Goal: Task Accomplishment & Management: Understand process/instructions

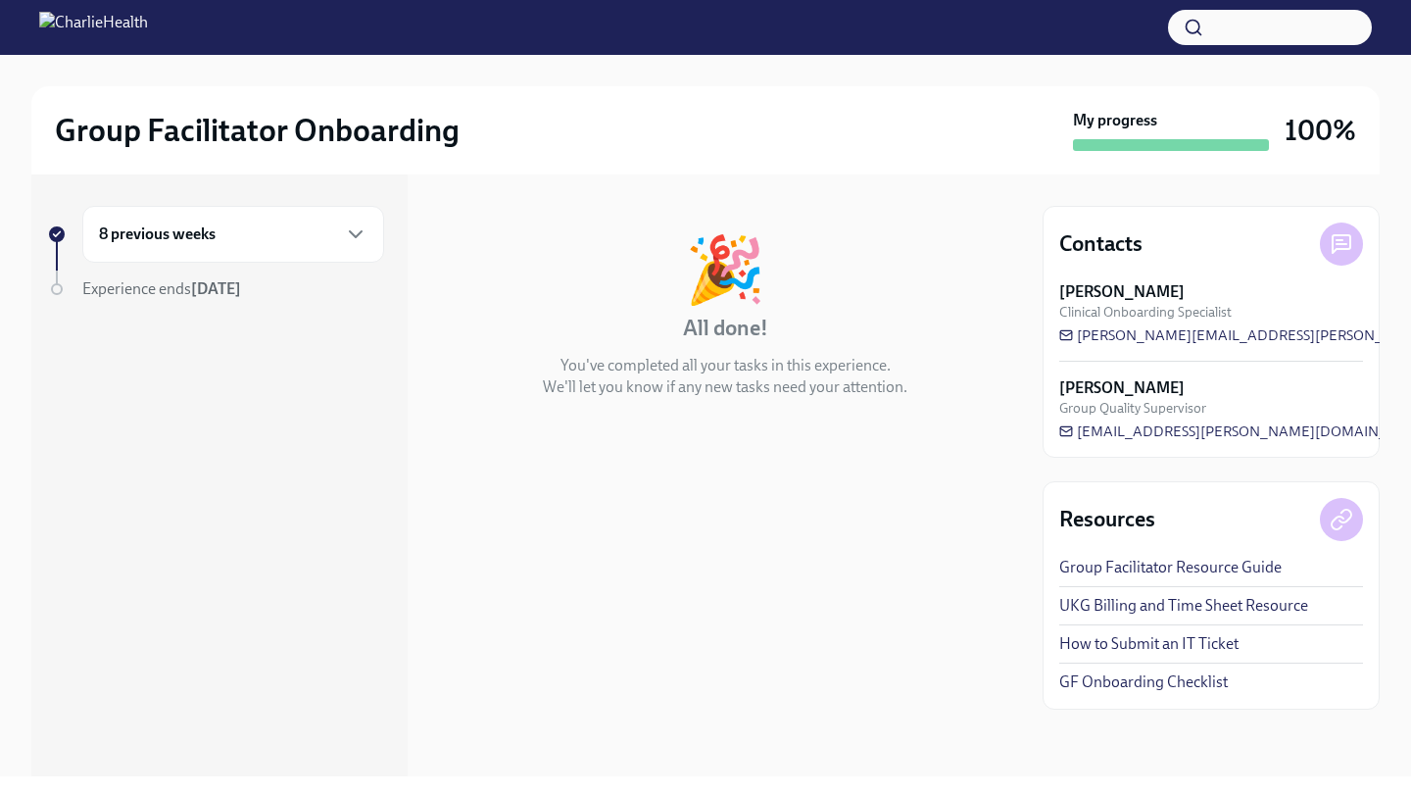
click at [286, 226] on div "8 previous weeks" at bounding box center [233, 235] width 269 height 24
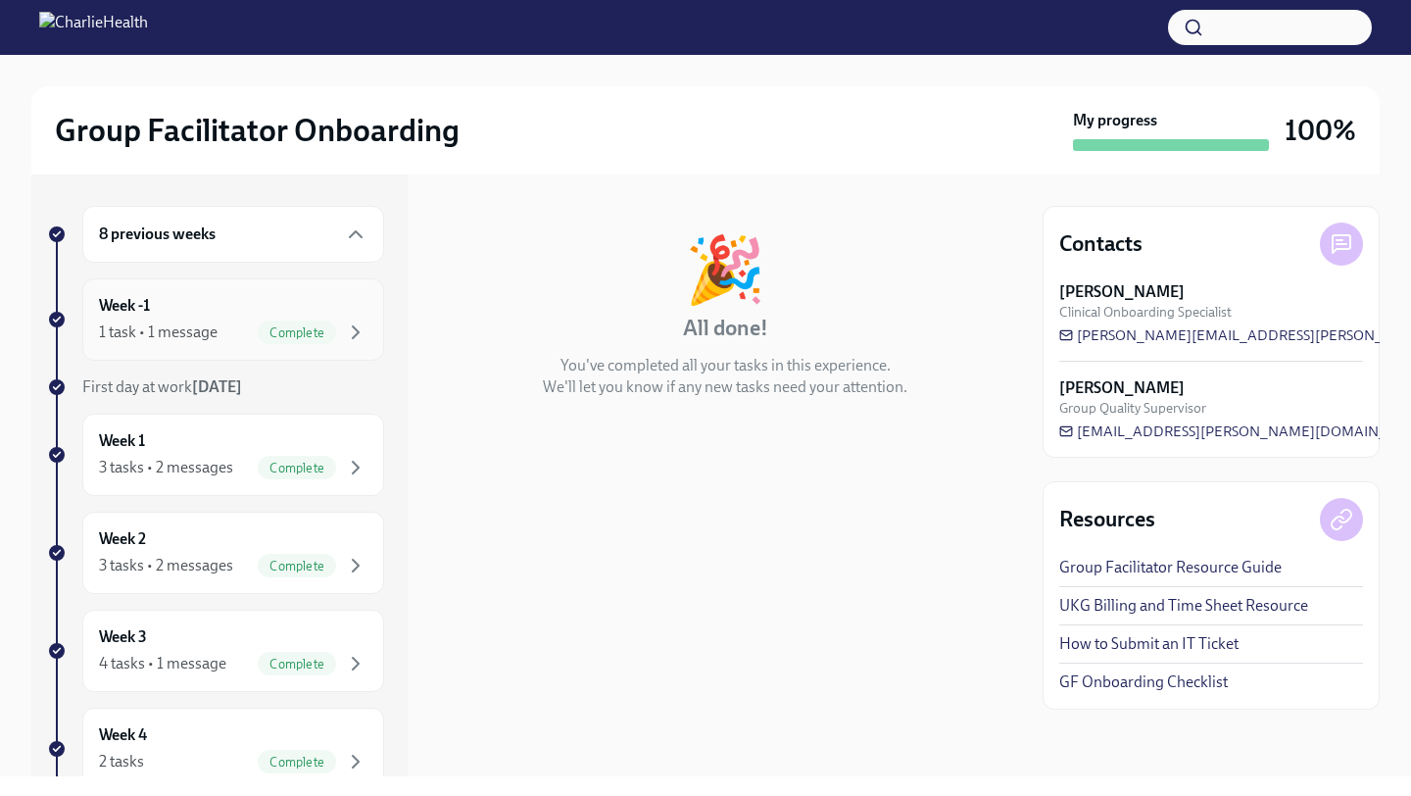
click at [166, 307] on div "Week -1 1 task • 1 message Complete" at bounding box center [233, 319] width 269 height 49
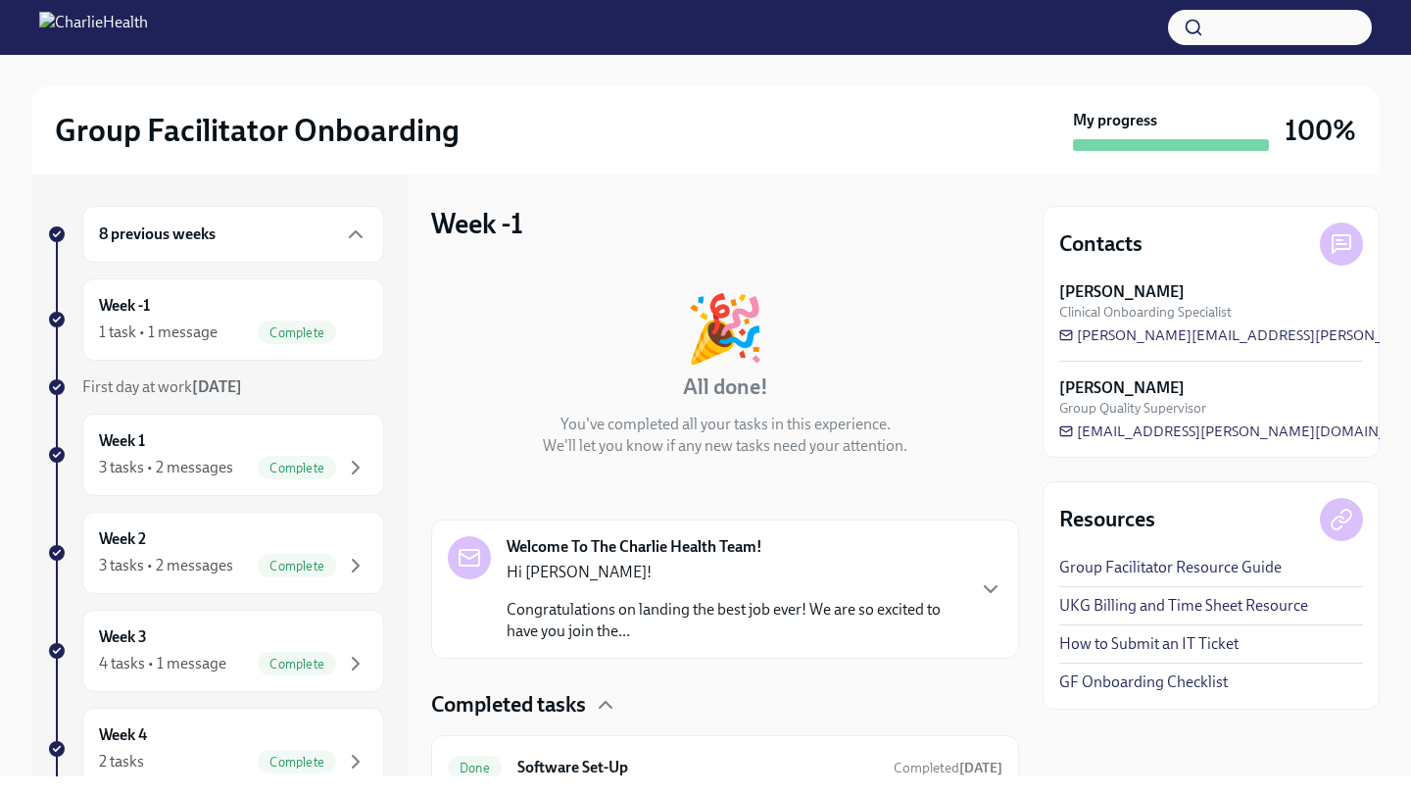
scroll to position [86, 0]
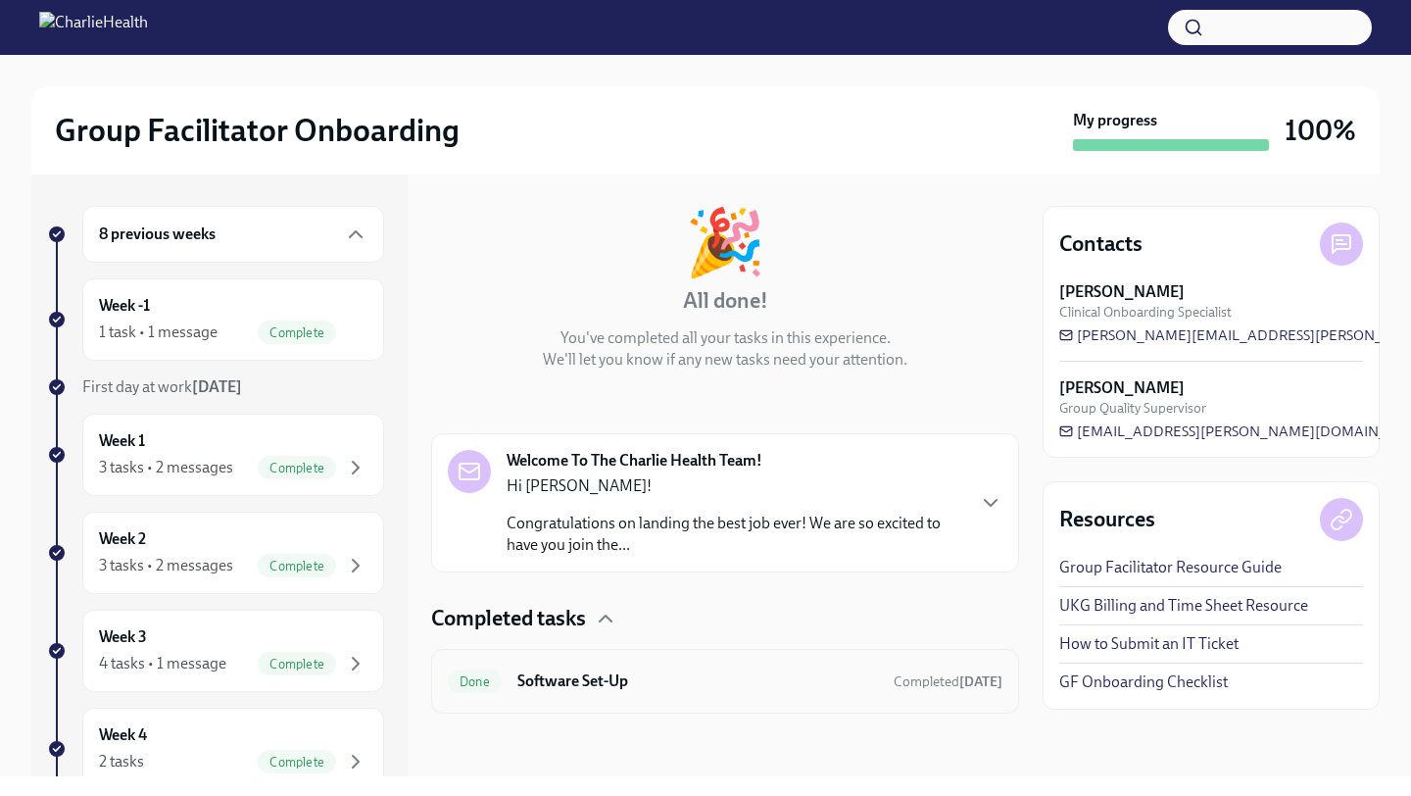
click at [592, 673] on h6 "Software Set-Up" at bounding box center [698, 681] width 361 height 22
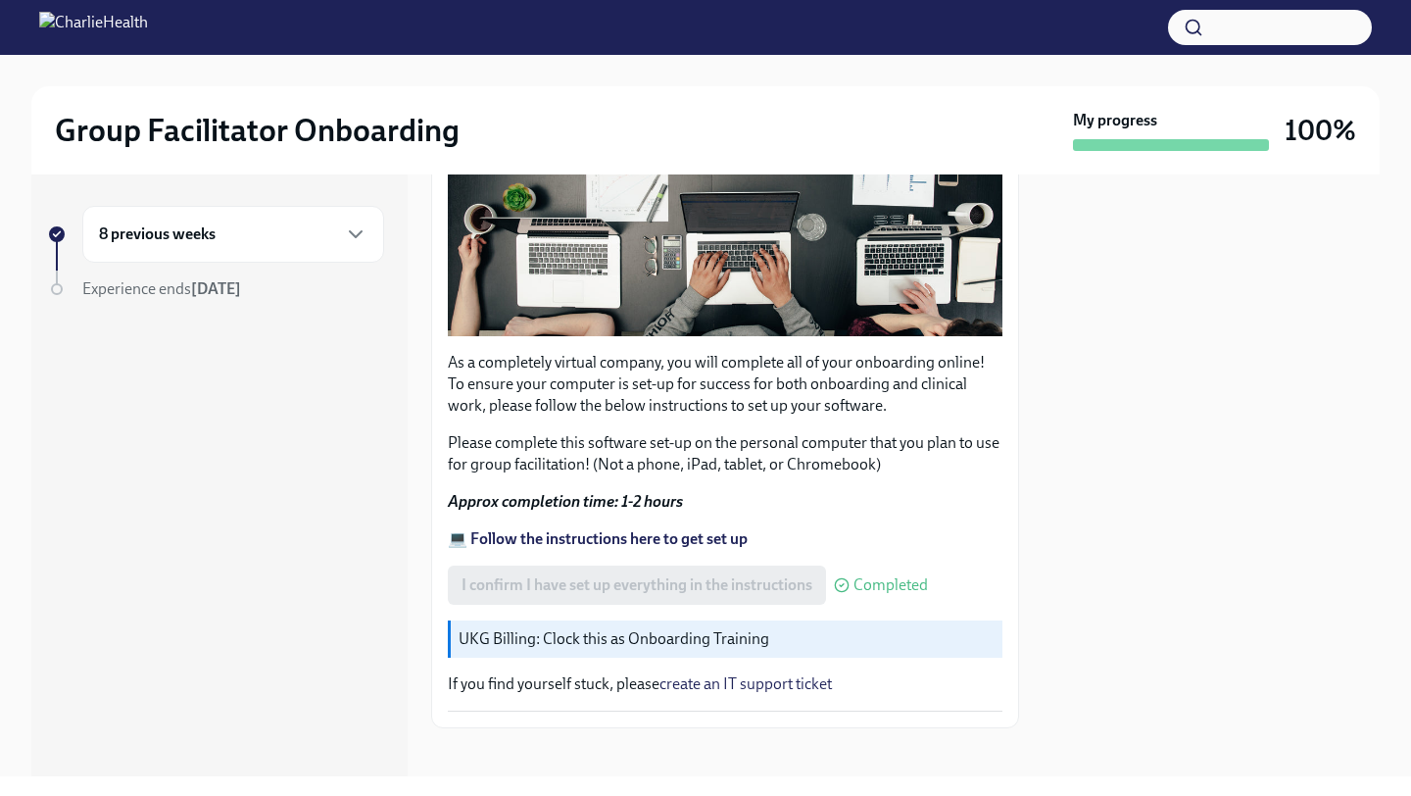
scroll to position [469, 0]
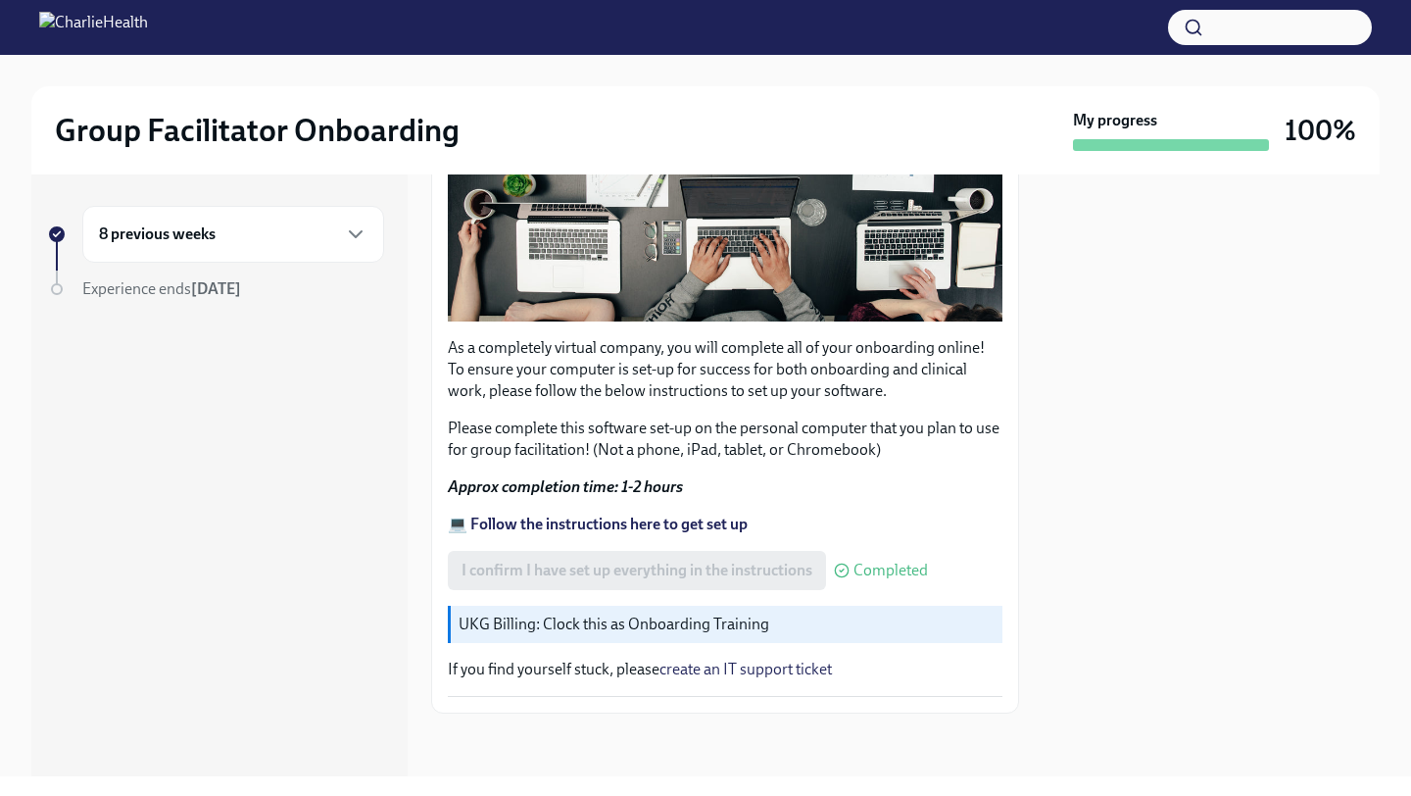
click at [274, 241] on div "8 previous weeks" at bounding box center [233, 235] width 269 height 24
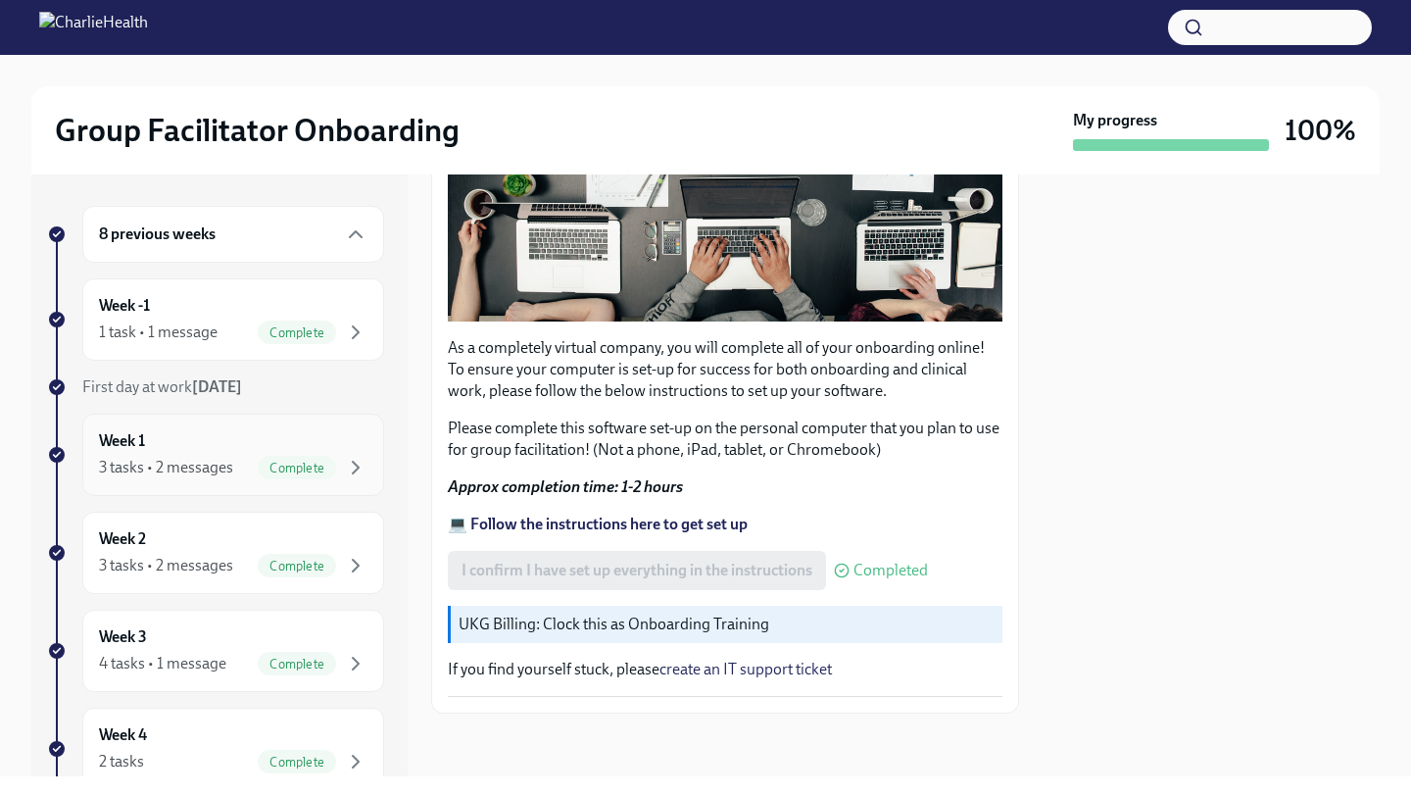
click at [226, 454] on div "Week 1 3 tasks • 2 messages Complete" at bounding box center [233, 454] width 269 height 49
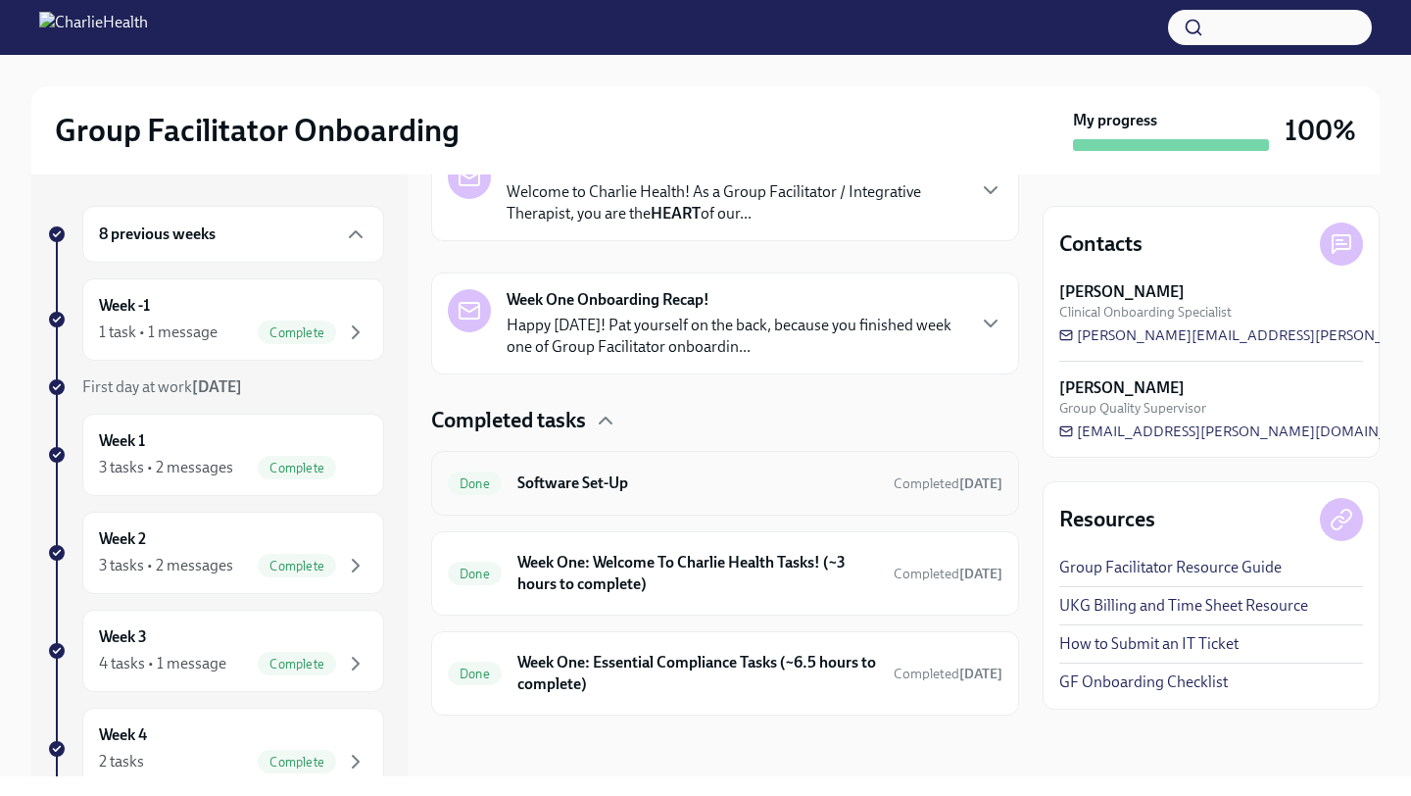
scroll to position [382, 0]
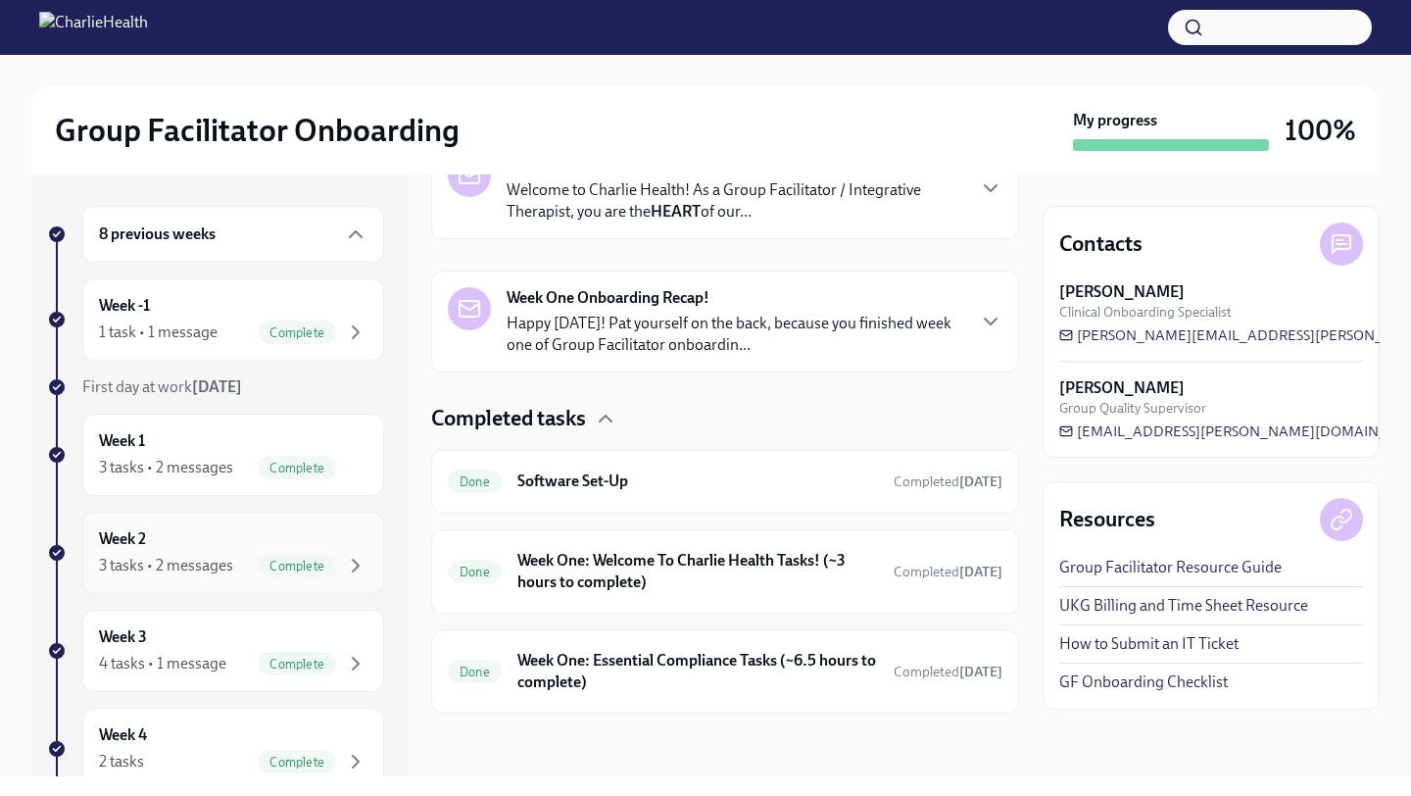
click at [185, 537] on div "Week 2 3 tasks • 2 messages Complete" at bounding box center [233, 552] width 269 height 49
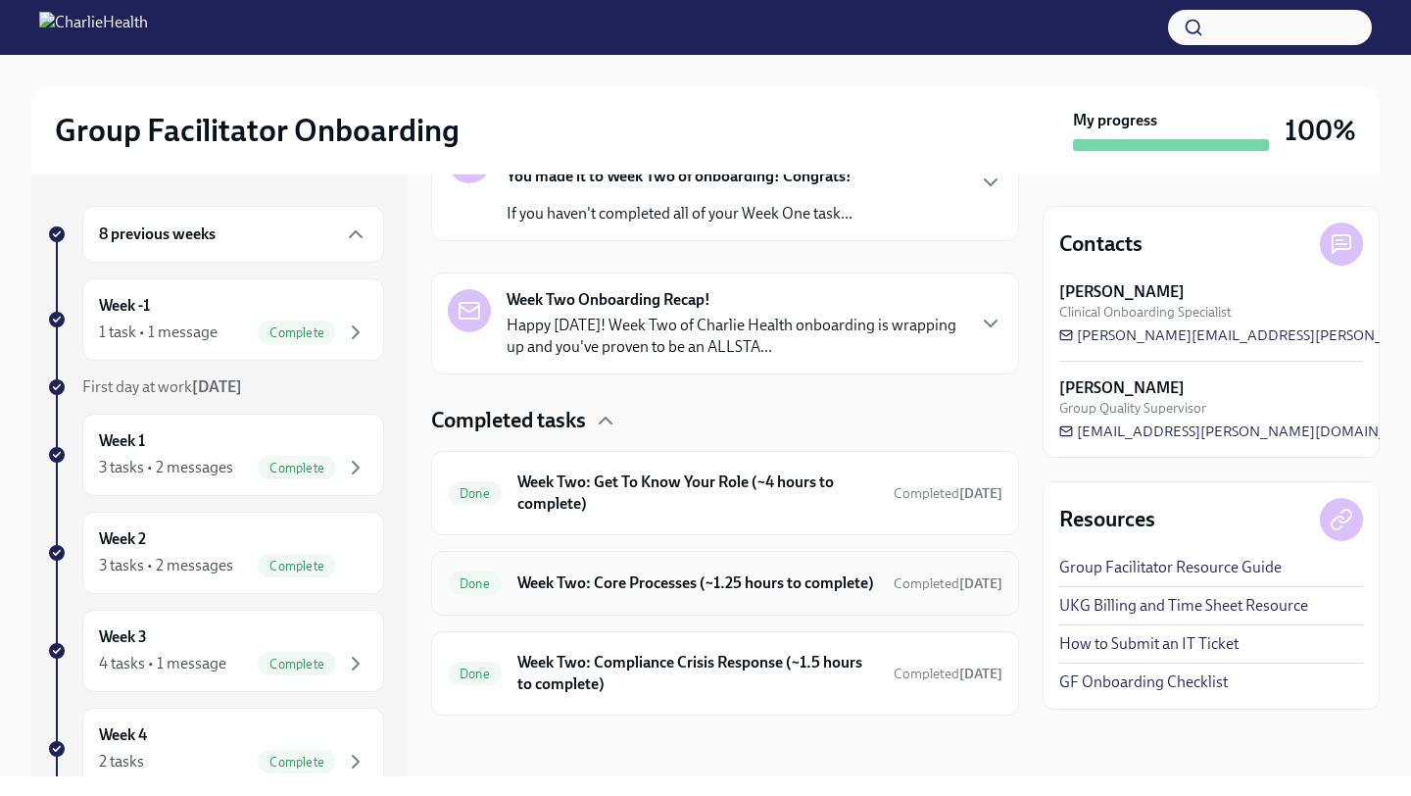
scroll to position [407, 0]
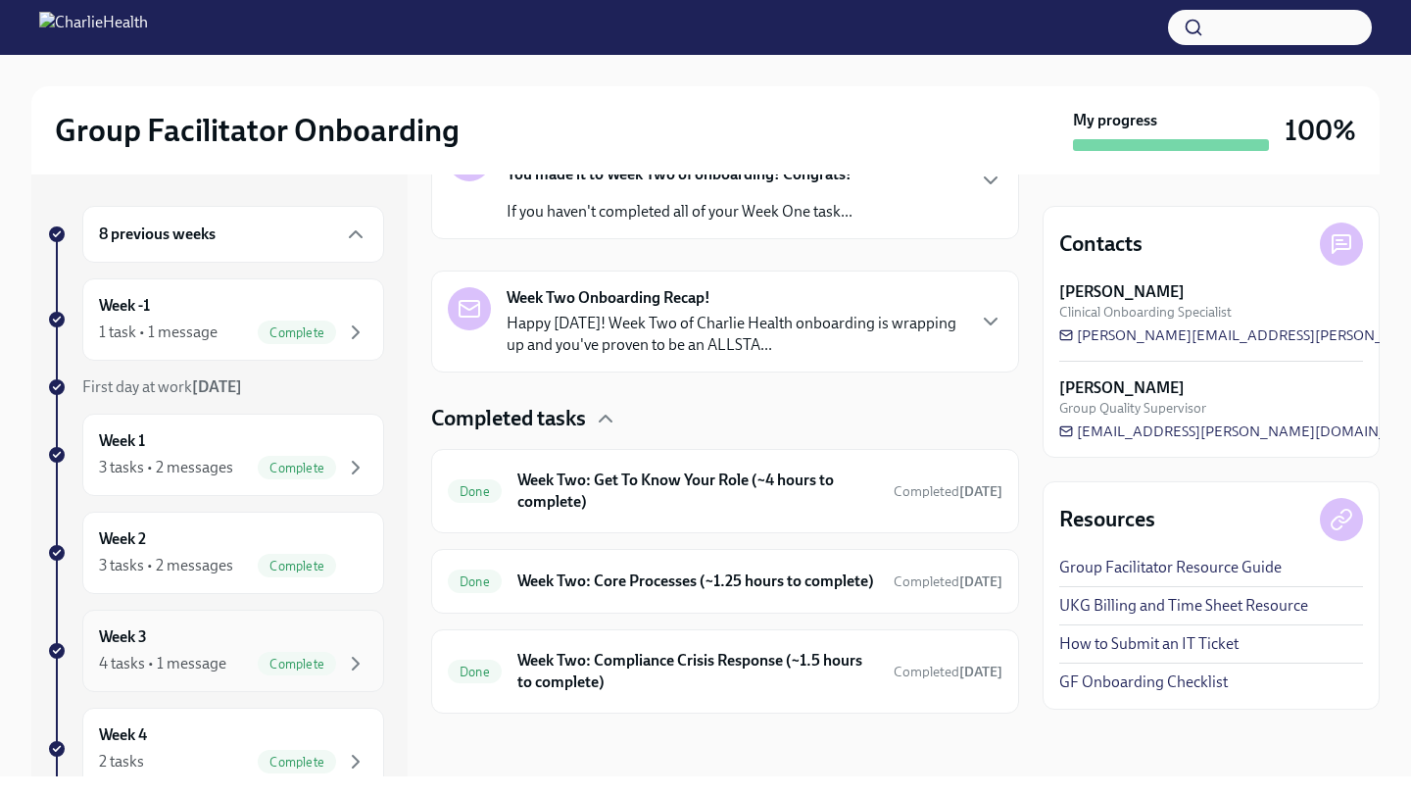
click at [182, 638] on div "Week 3 4 tasks • 1 message Complete" at bounding box center [233, 650] width 269 height 49
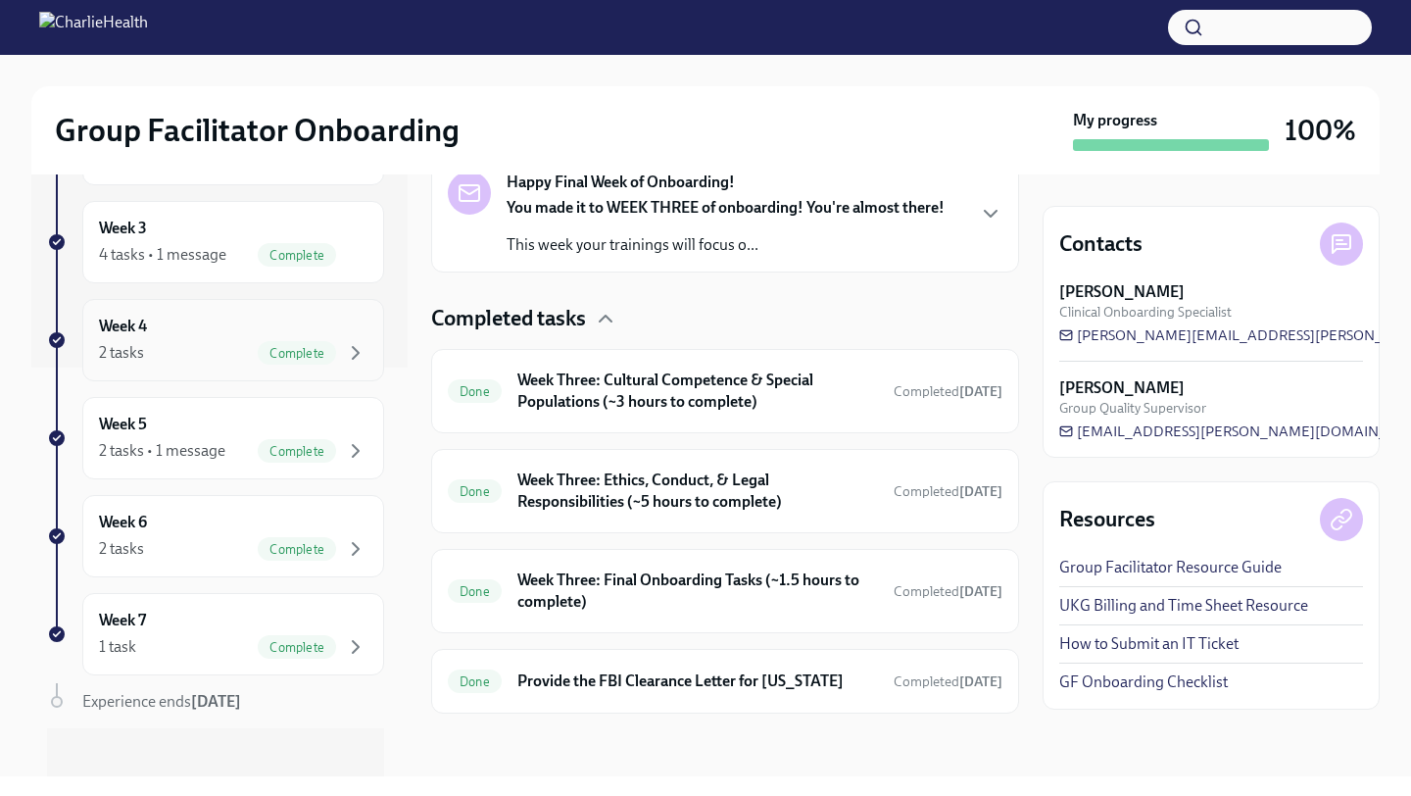
scroll to position [423, 0]
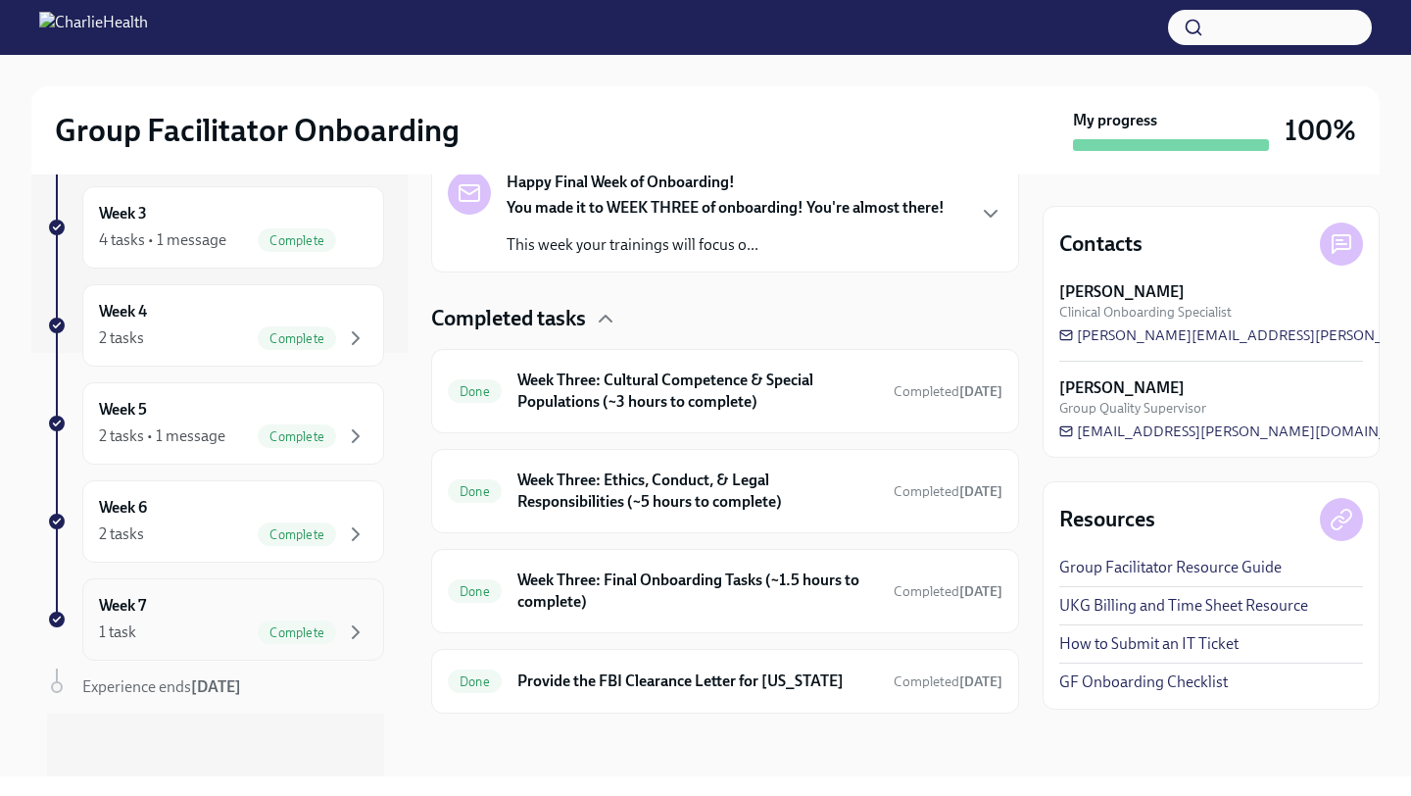
click at [151, 620] on div "1 task Complete" at bounding box center [233, 632] width 269 height 24
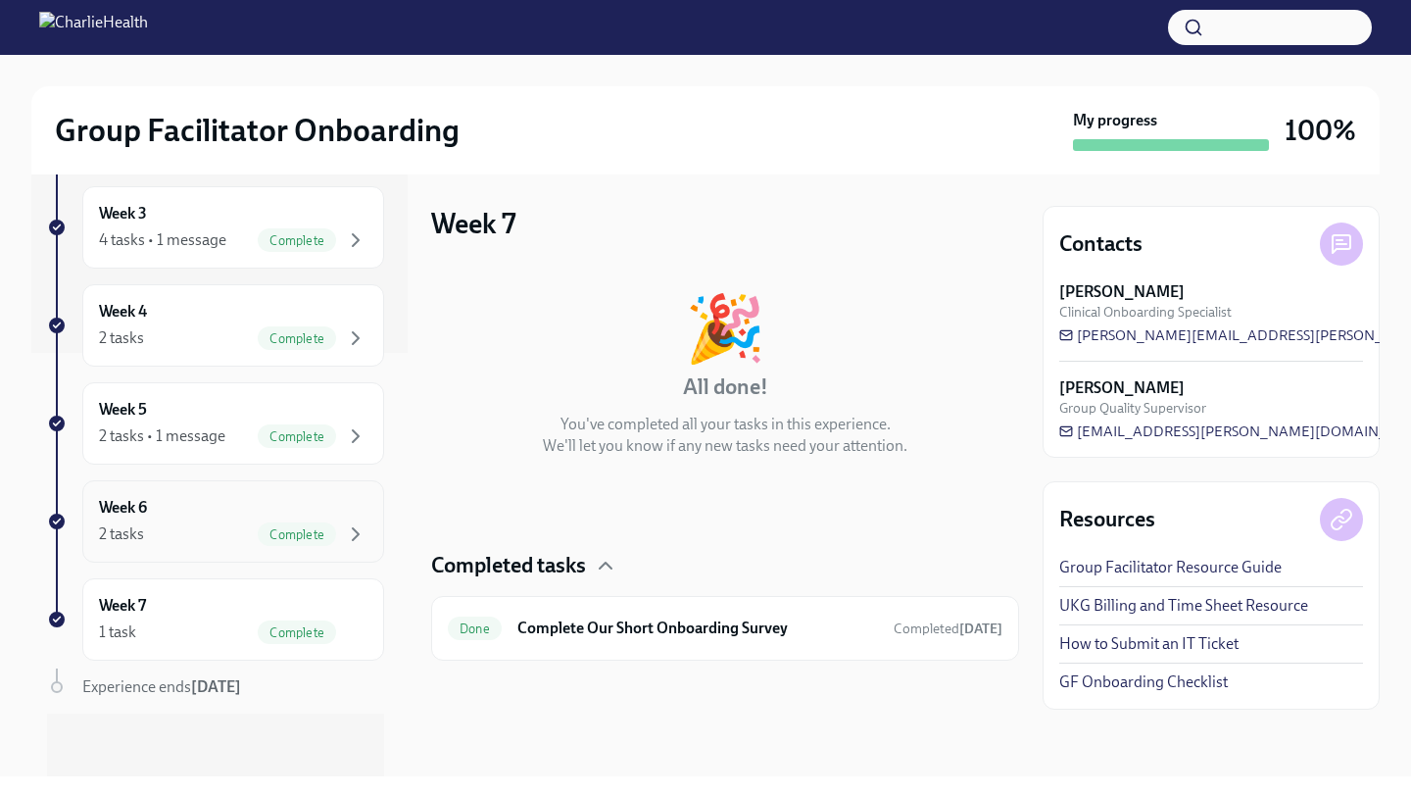
click at [223, 539] on div "2 tasks Complete" at bounding box center [233, 534] width 269 height 24
click at [227, 431] on div "2 tasks • 1 message Complete" at bounding box center [233, 436] width 269 height 24
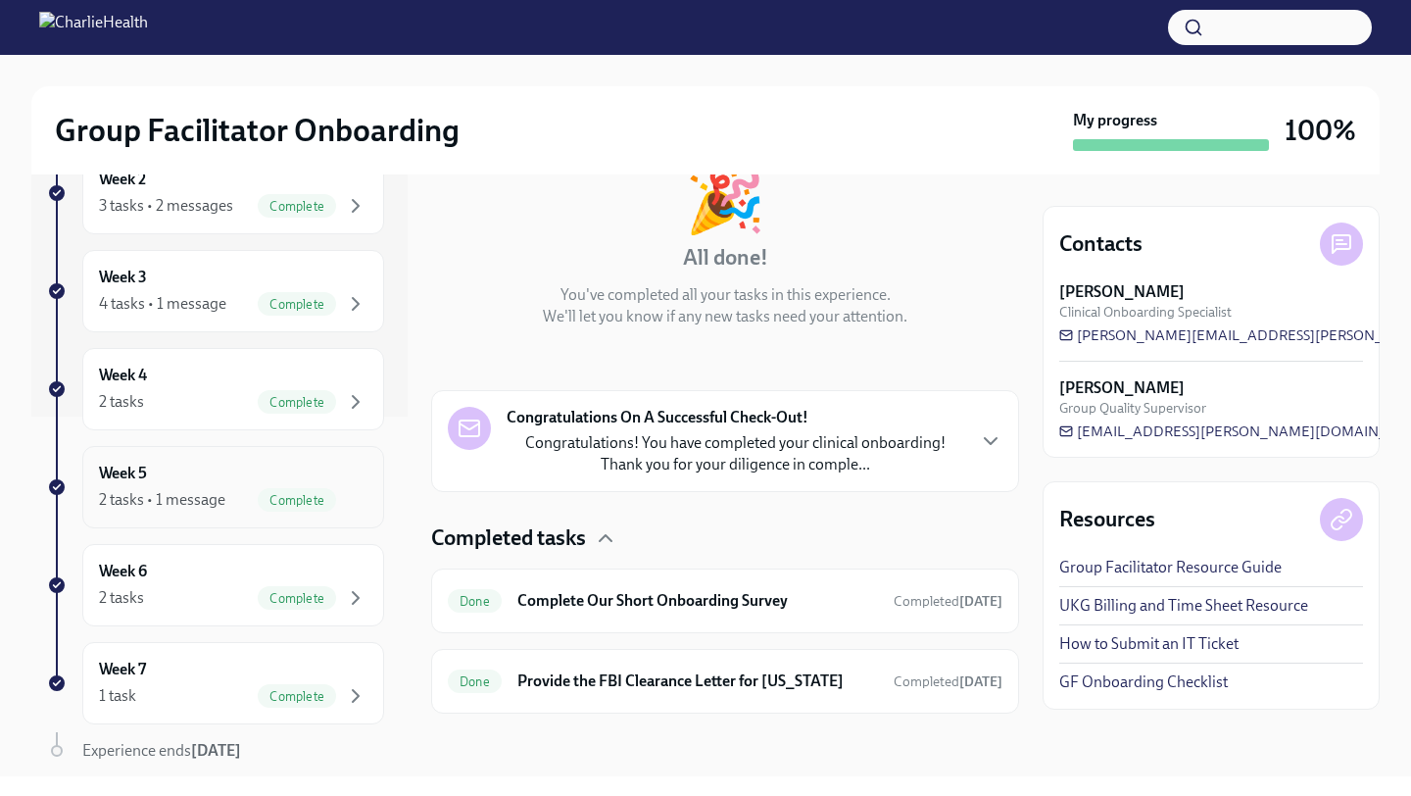
scroll to position [319, 0]
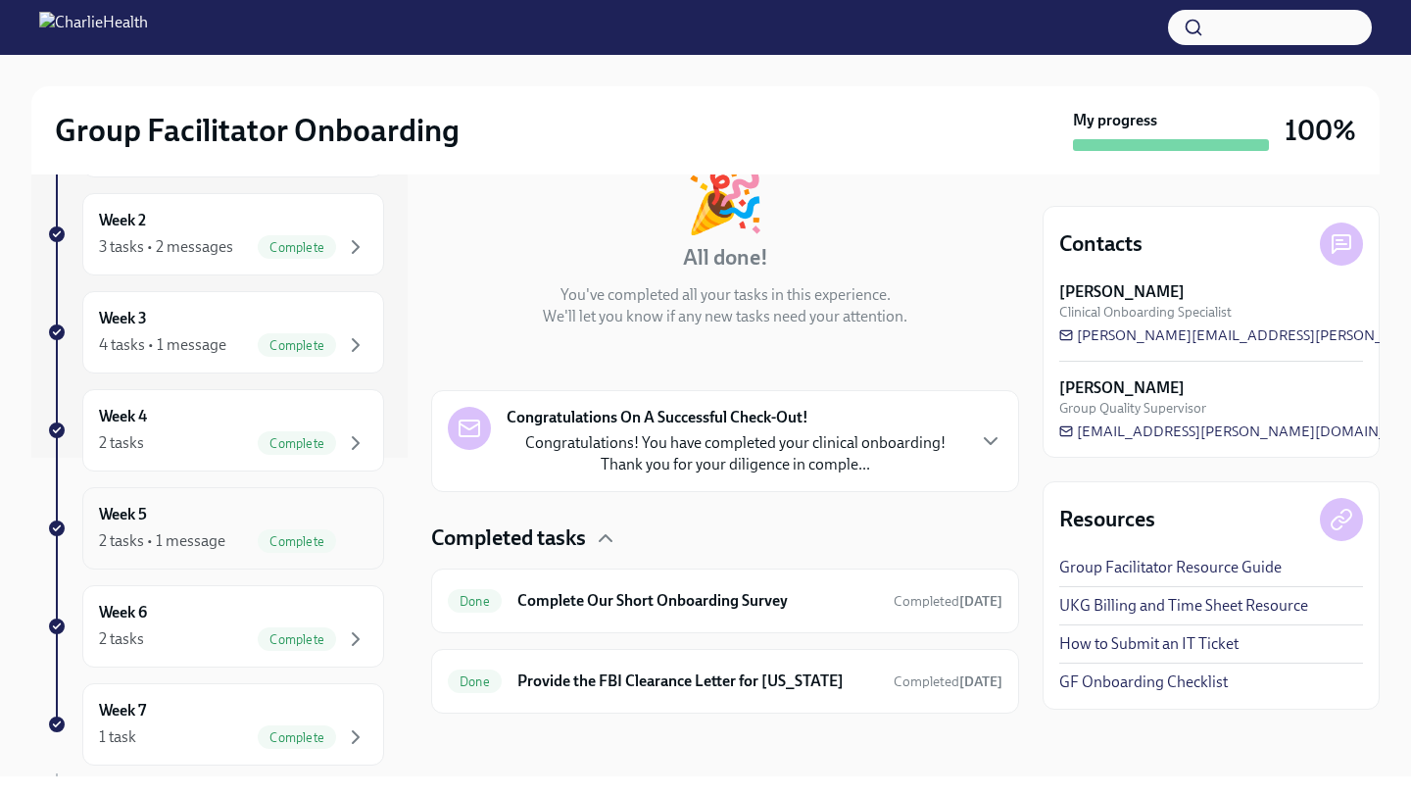
click at [194, 530] on div "2 tasks • 1 message" at bounding box center [162, 541] width 126 height 22
click at [233, 532] on div "2 tasks • 1 message Complete" at bounding box center [233, 541] width 269 height 24
click at [263, 438] on span "Complete" at bounding box center [297, 443] width 78 height 15
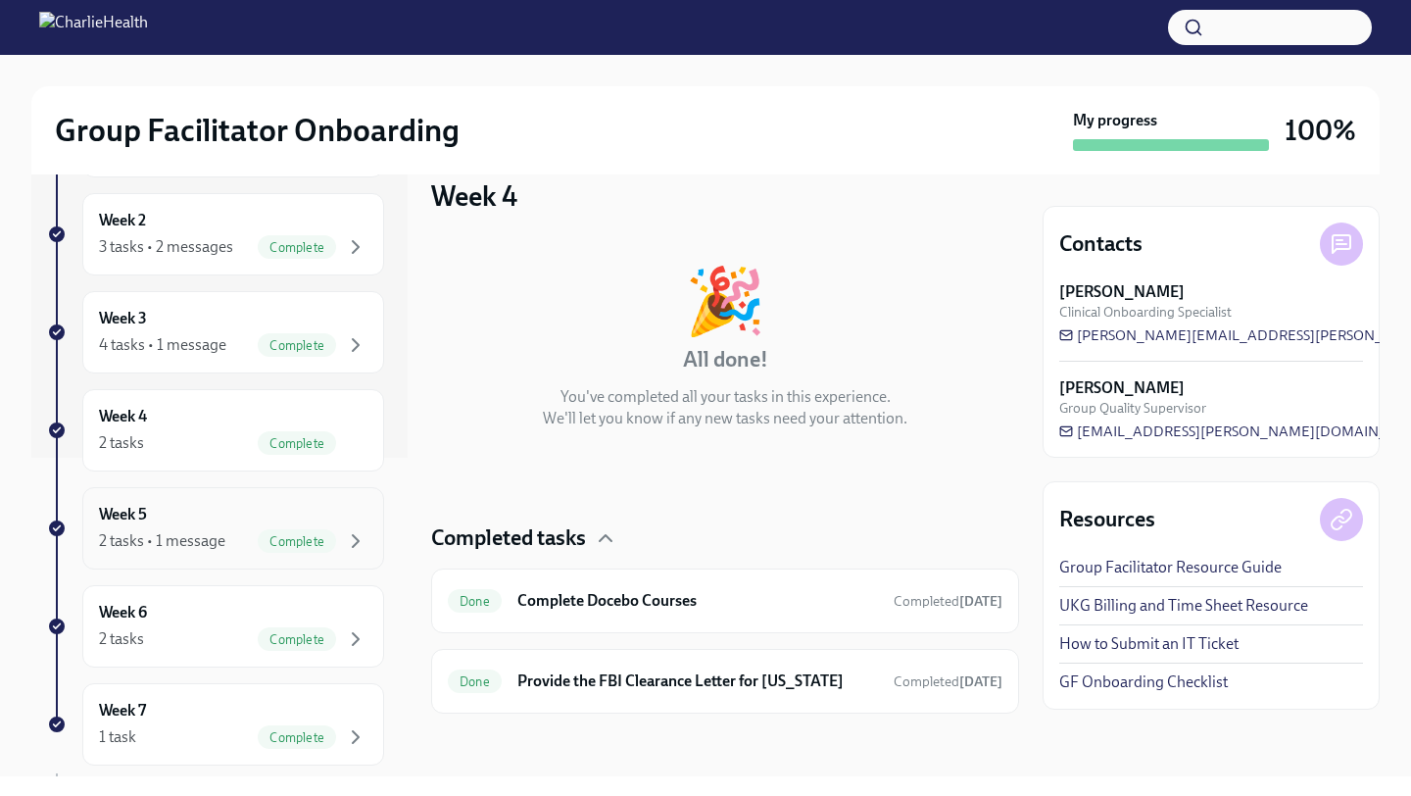
click at [218, 519] on div "Week 5 2 tasks • 1 message Complete" at bounding box center [233, 528] width 269 height 49
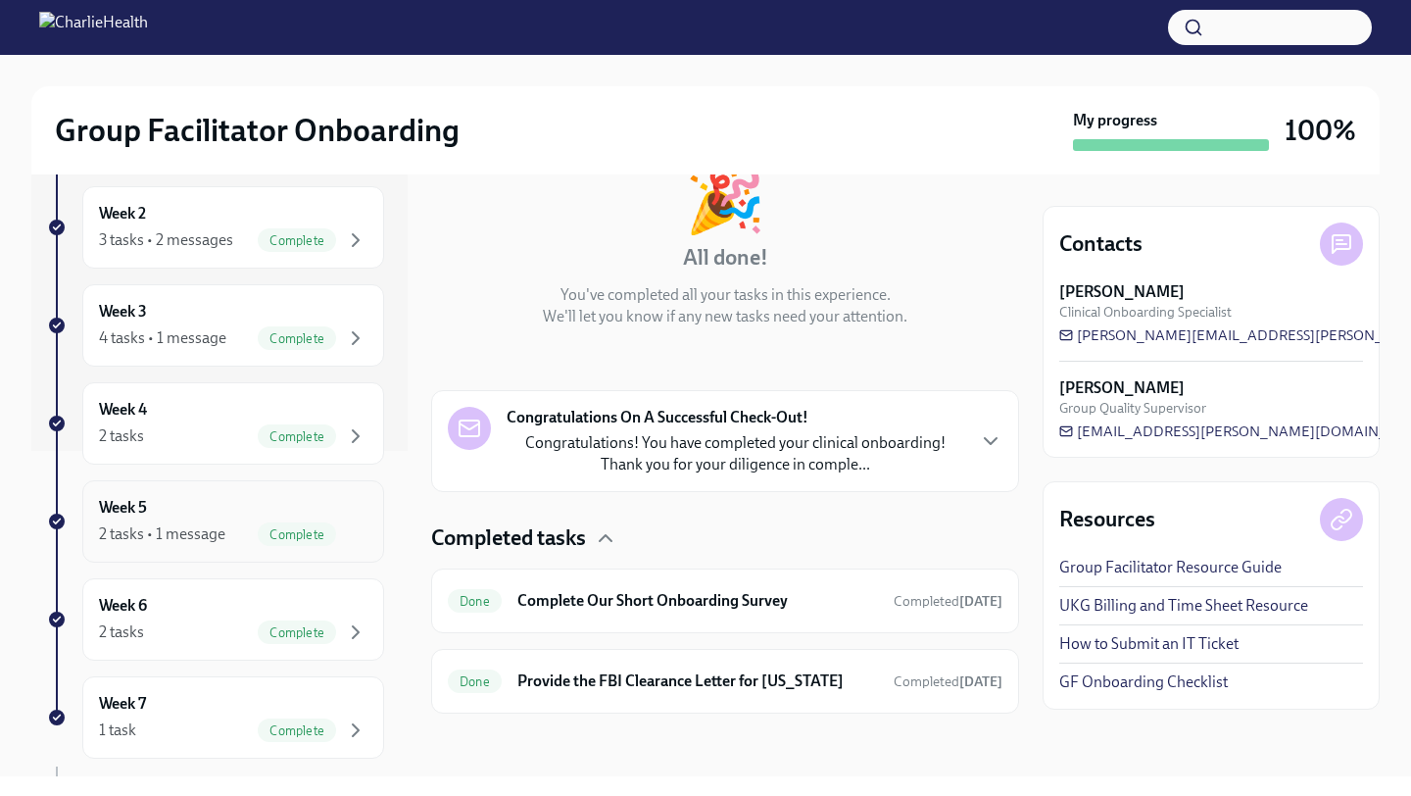
scroll to position [327, 0]
